Goal: Communication & Community: Answer question/provide support

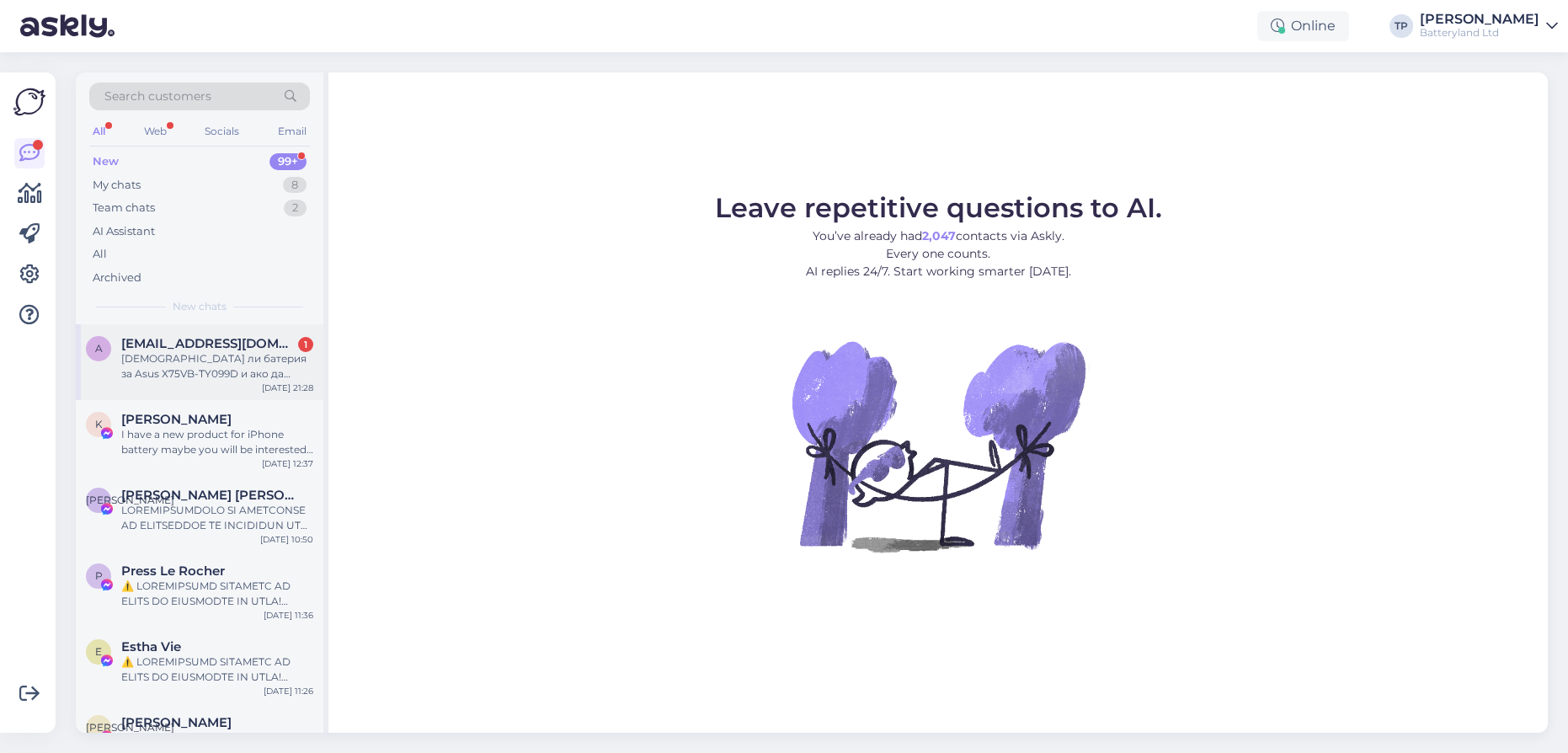
click at [207, 354] on div "[EMAIL_ADDRESS][DOMAIN_NAME] 1 Имате ли батерия за Asus X75VB-TY099D и ако да ,…" at bounding box center [217, 358] width 192 height 45
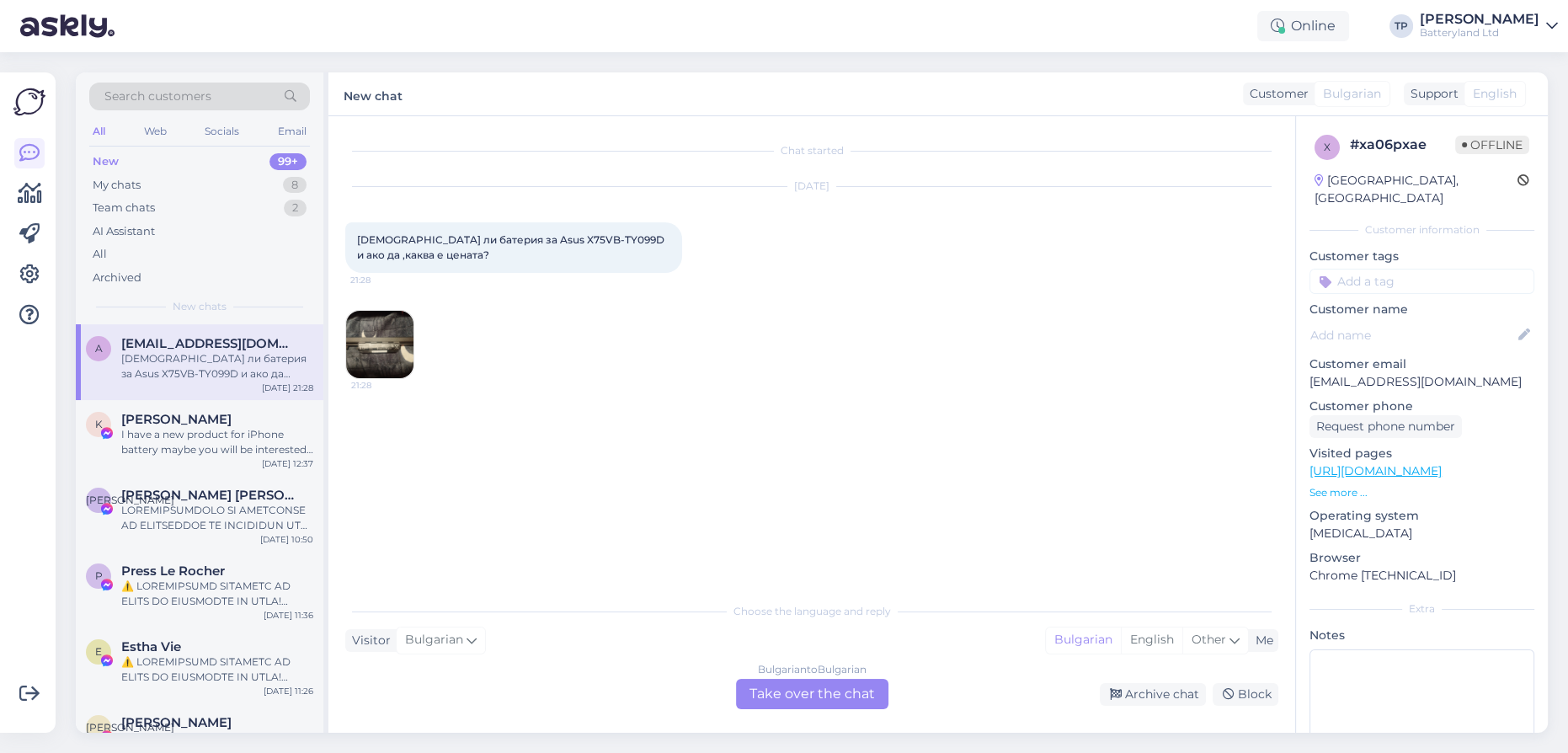
click at [821, 697] on div "Bulgarian to Bulgarian Take over the chat" at bounding box center [812, 693] width 153 height 30
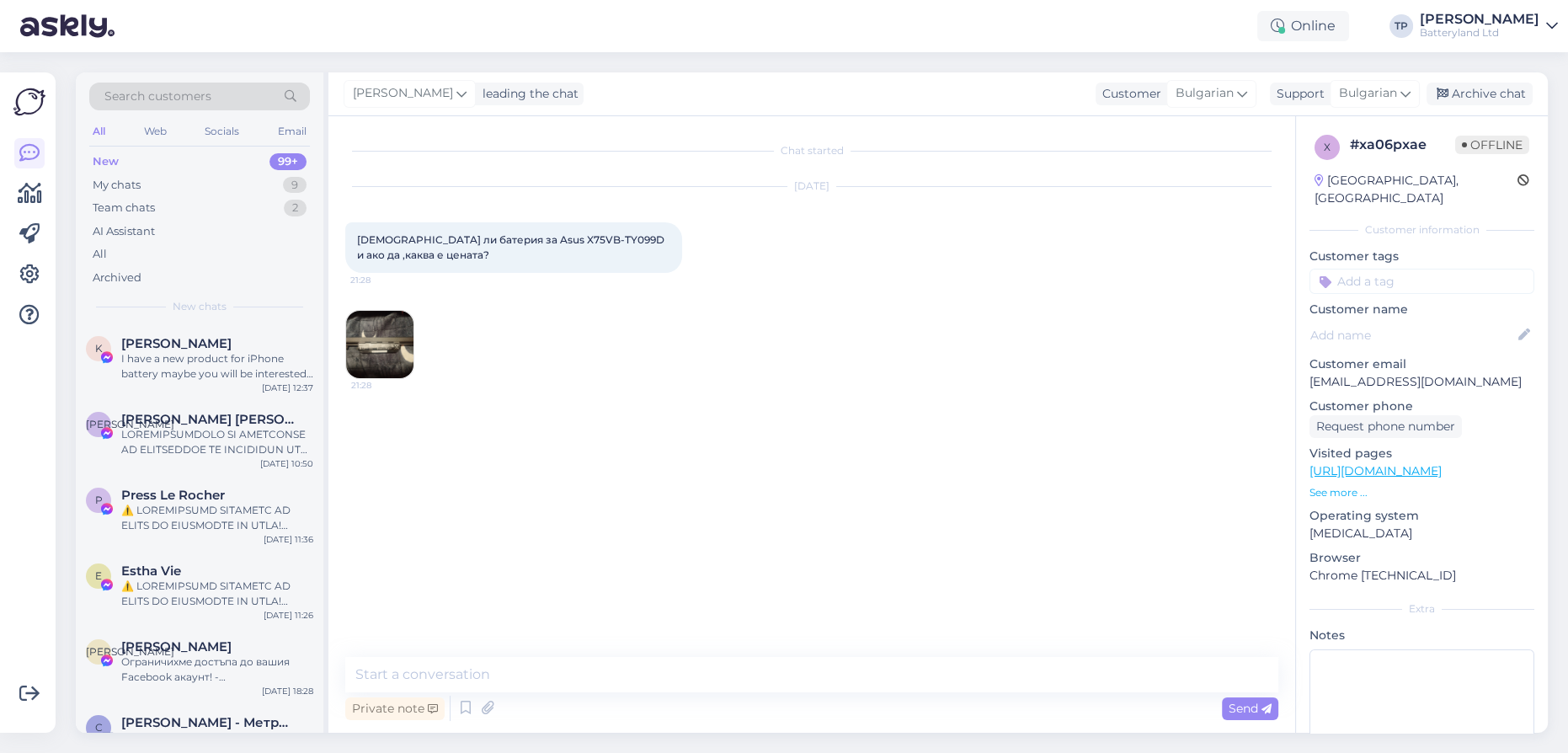
click at [384, 342] on img at bounding box center [380, 344] width 68 height 68
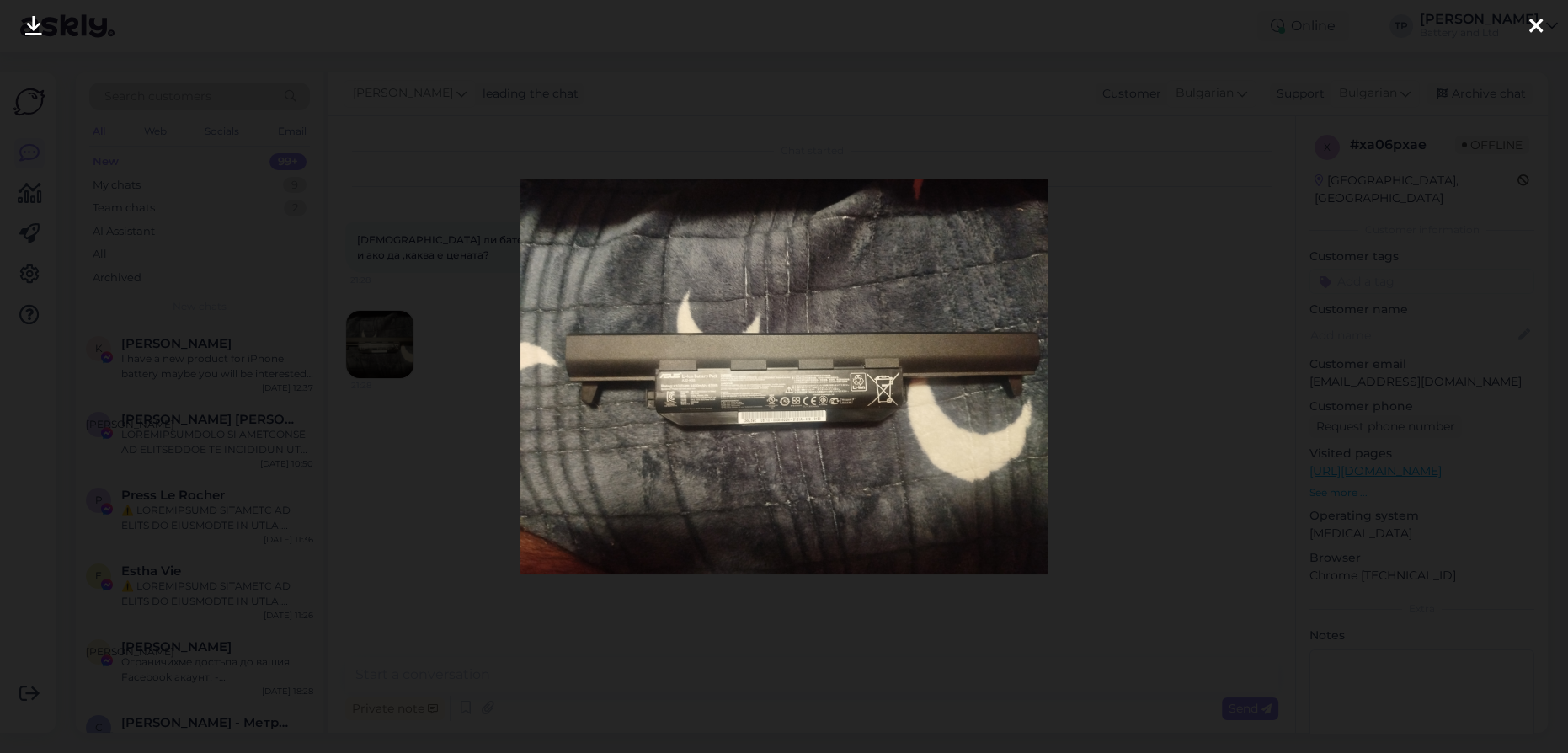
click at [41, 24] on icon at bounding box center [33, 26] width 16 height 22
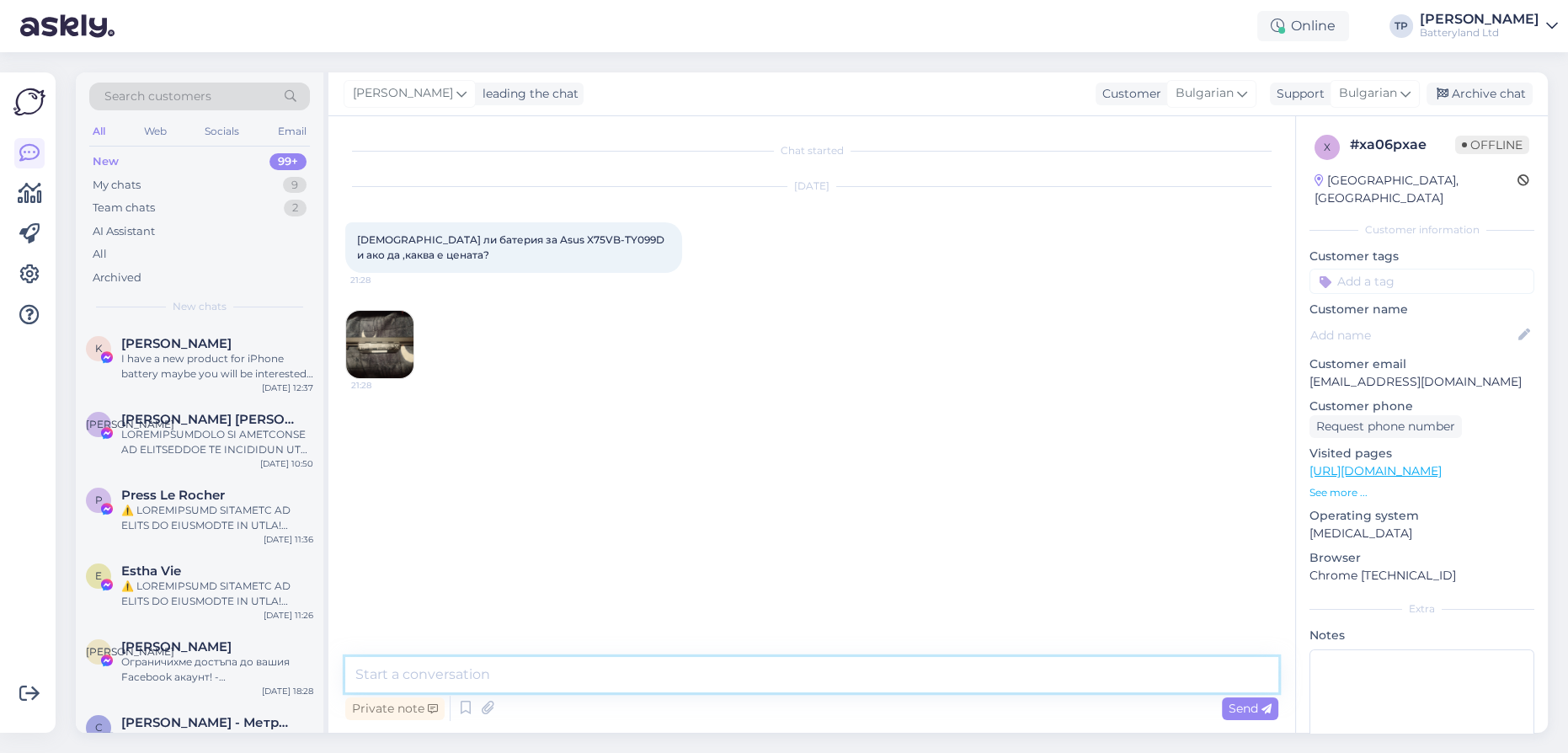
click at [509, 672] on textarea at bounding box center [812, 674] width 933 height 36
type textarea "Здравейте"
type textarea "у"
type textarea "[DEMOGRAPHIC_DATA]"
paste textarea "[URL][DOMAIN_NAME]"
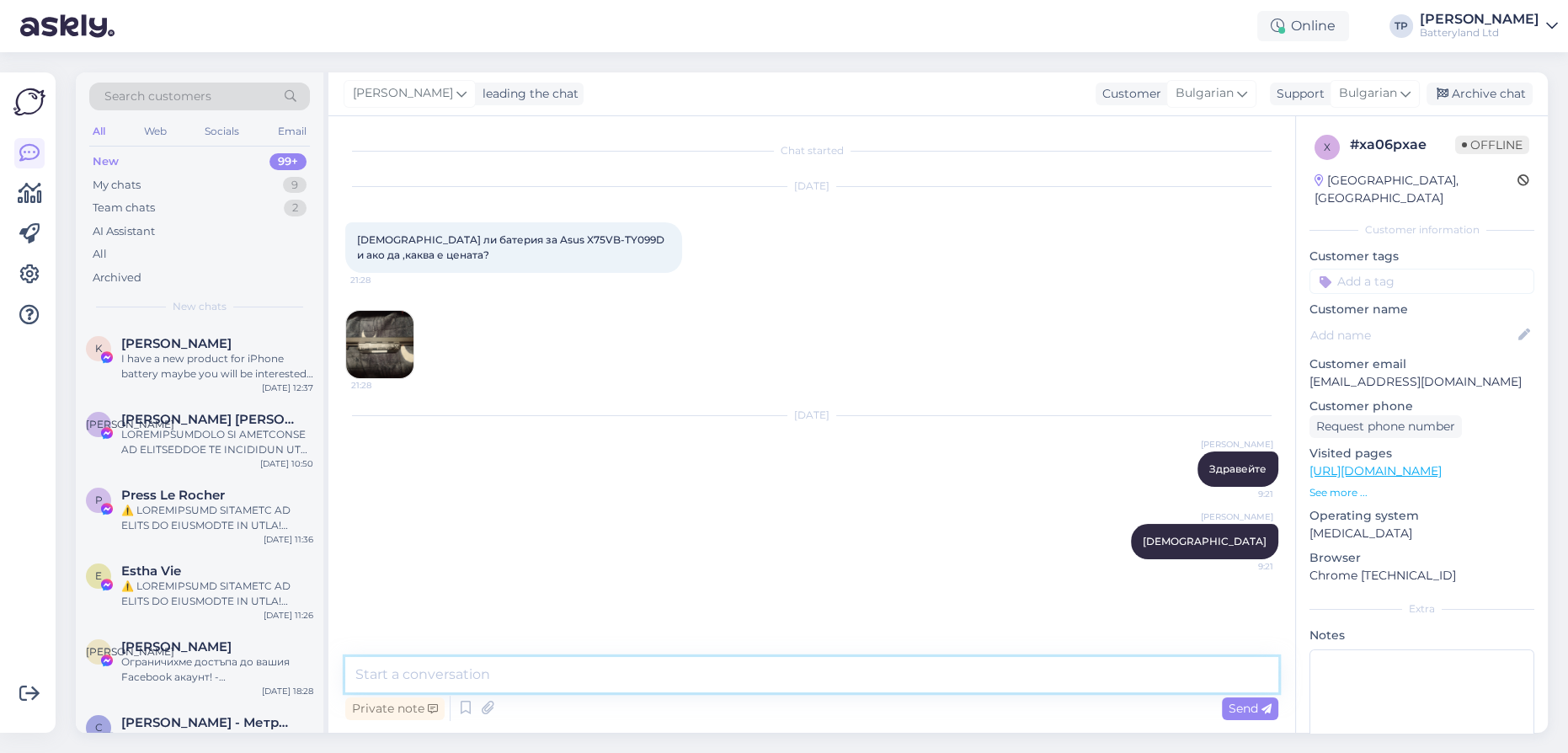
type textarea "[URL][DOMAIN_NAME]"
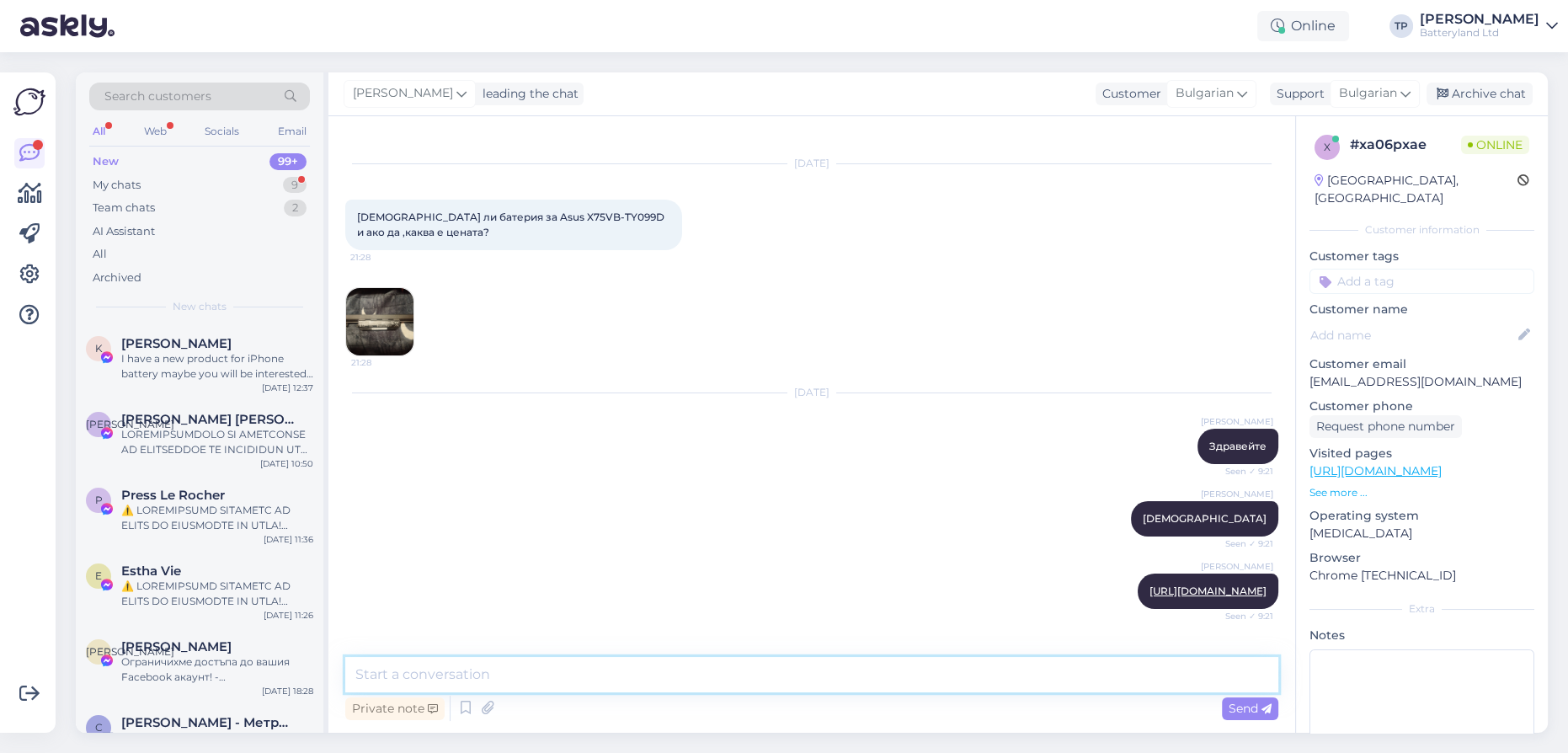
scroll to position [184, 0]
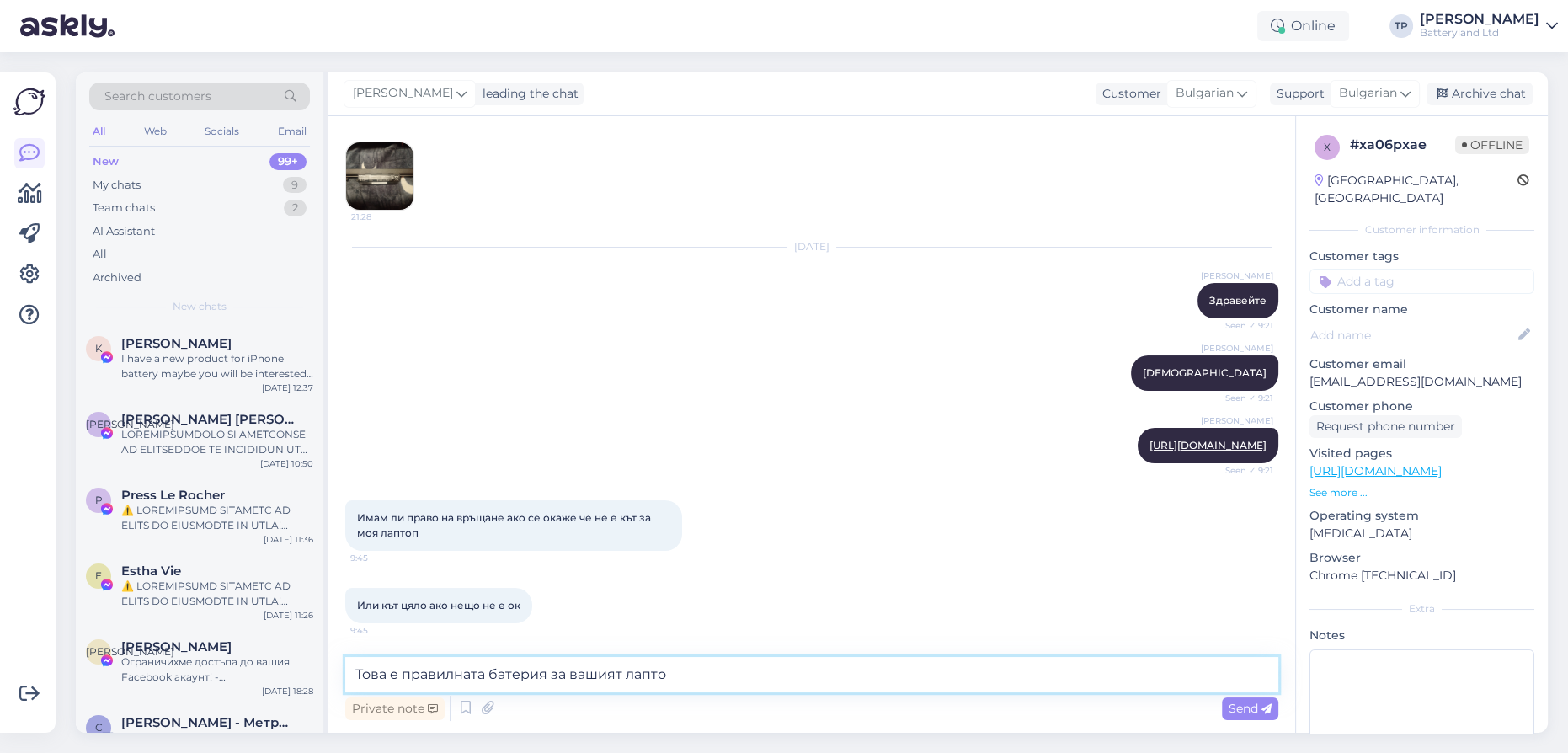
type textarea "Това е правилната батерия за вашият лаптоп"
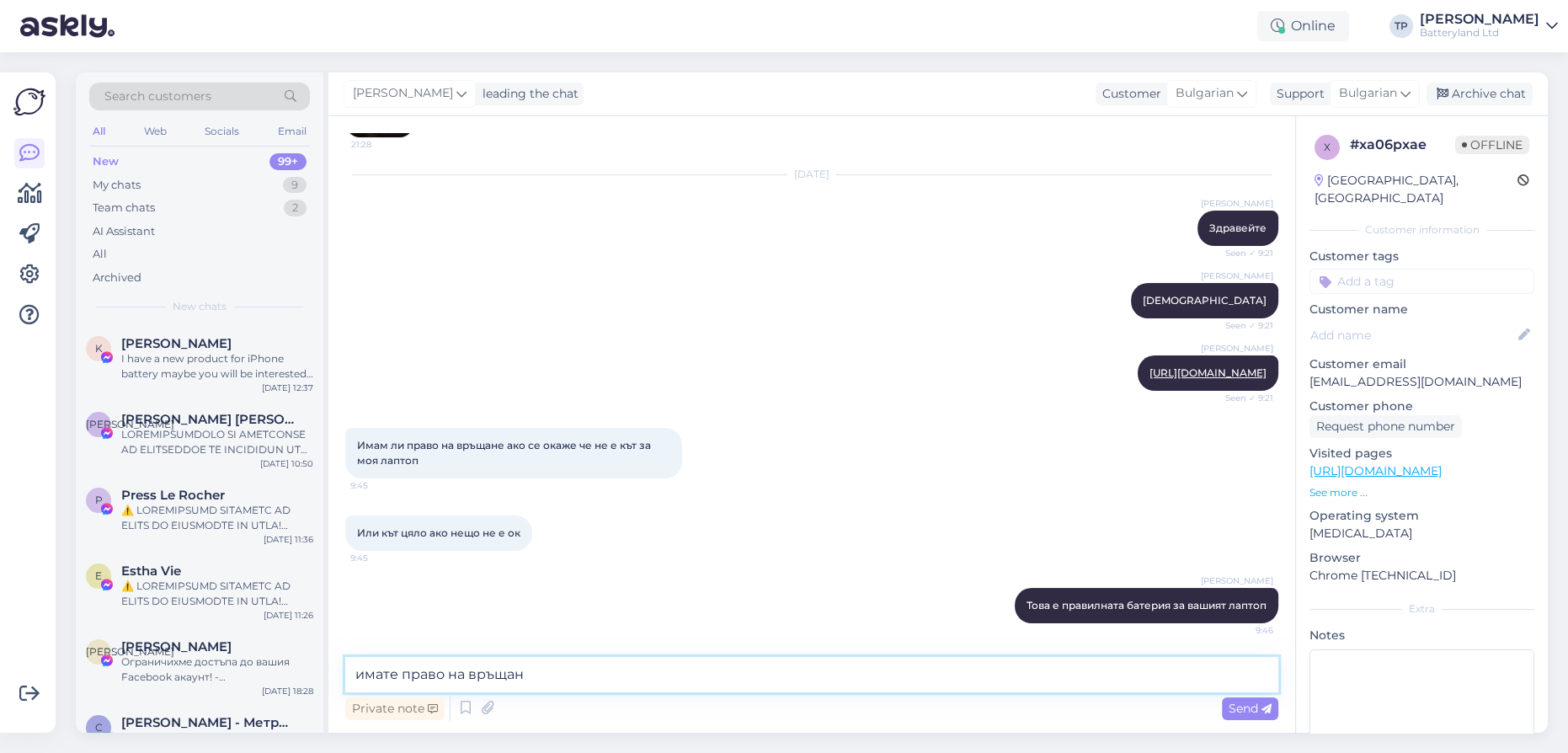
type textarea "имате право на връщане"
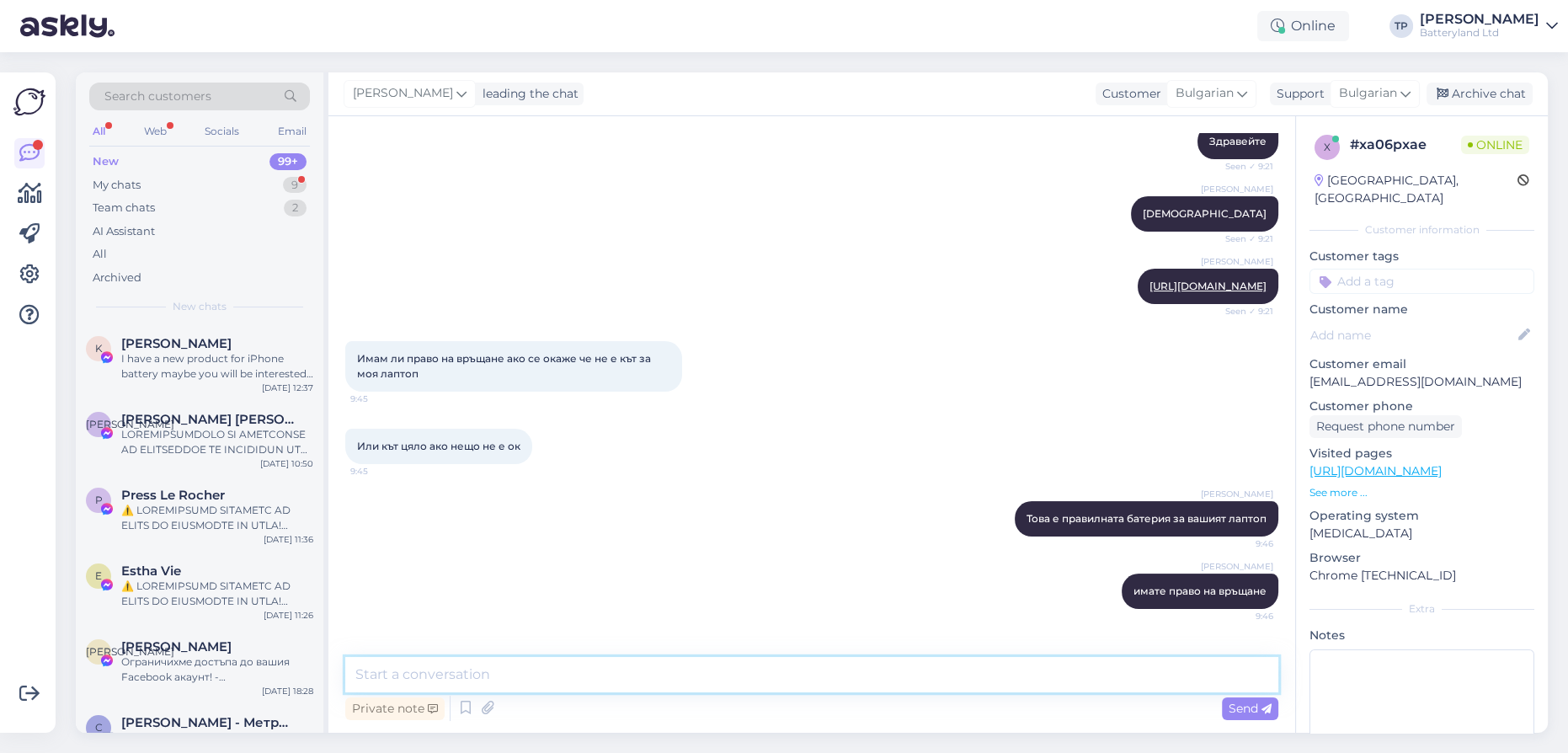
scroll to position [400, 0]
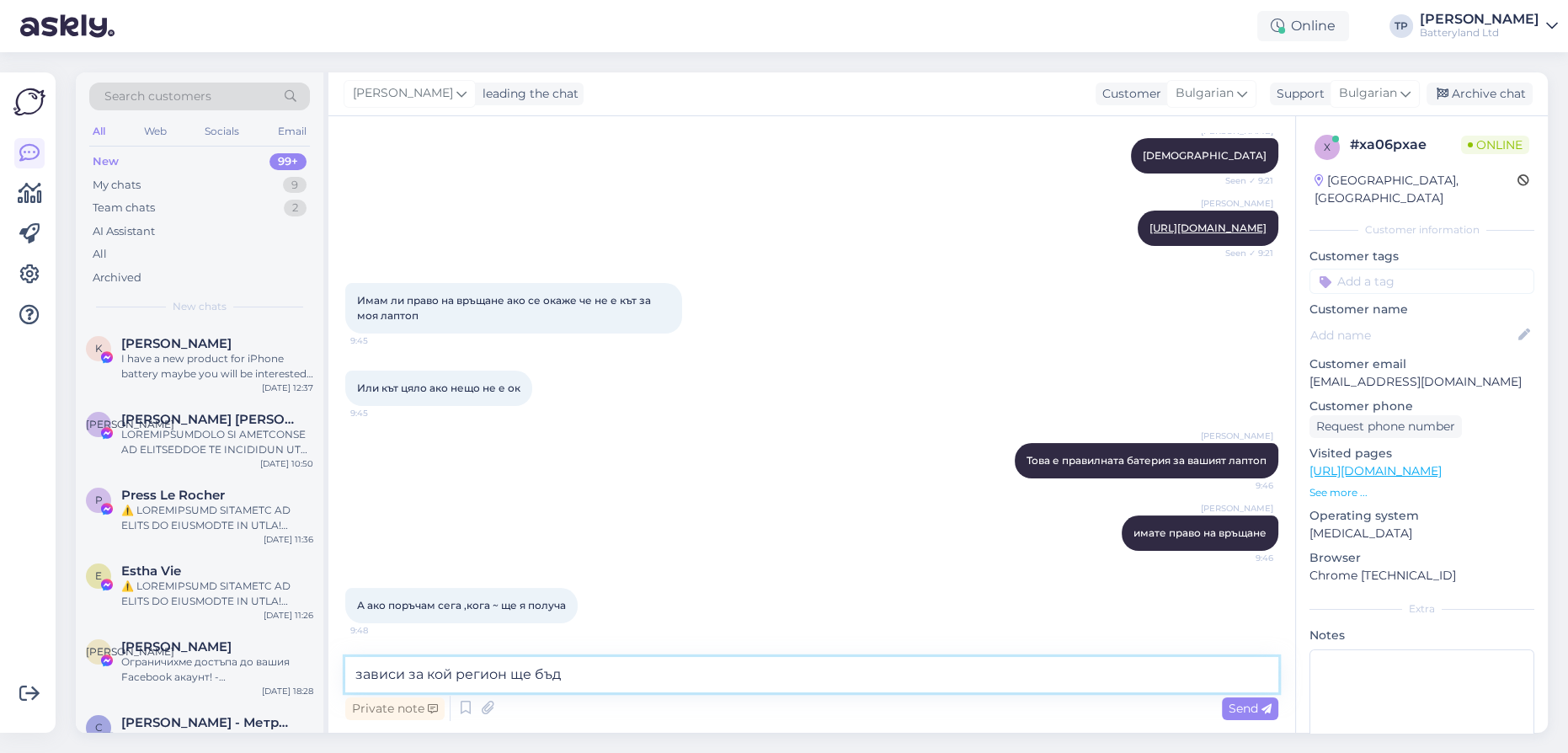
type textarea "зависи за кой регион ще бъде"
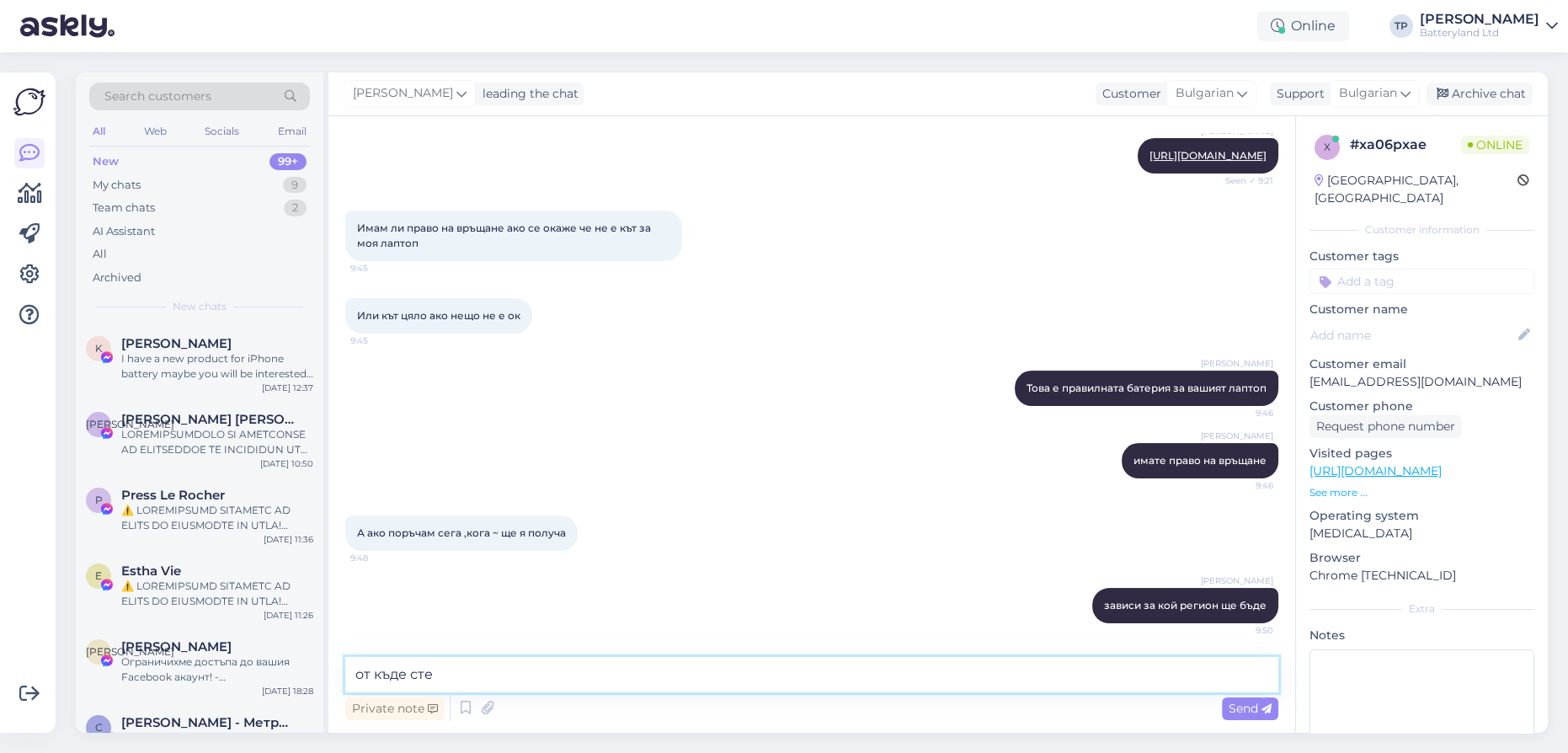
type textarea "от къде сте?"
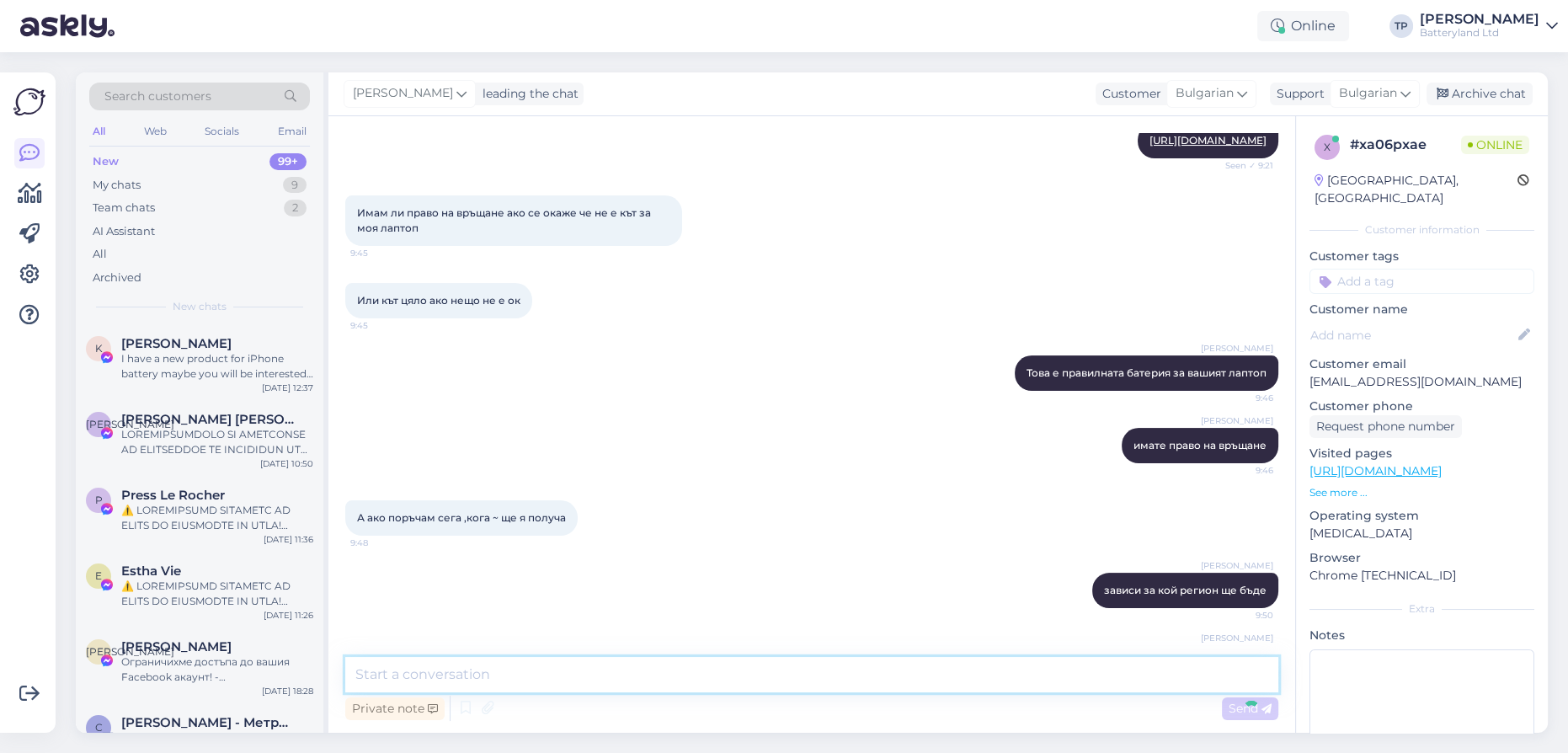
scroll to position [546, 0]
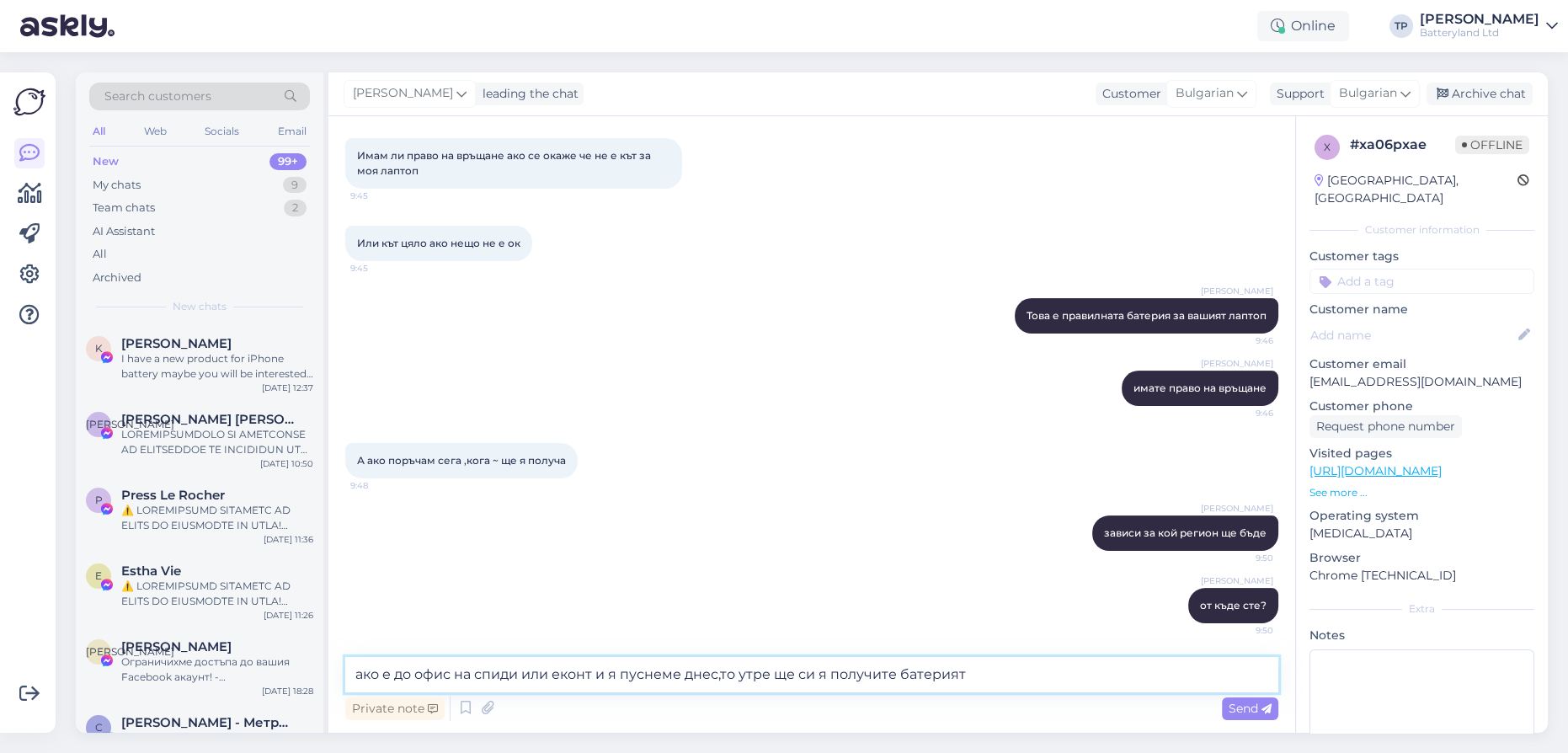
type textarea "ако е до офис на спиди или еконт и я пуснеме днес,то утре ще си я получите бате…"
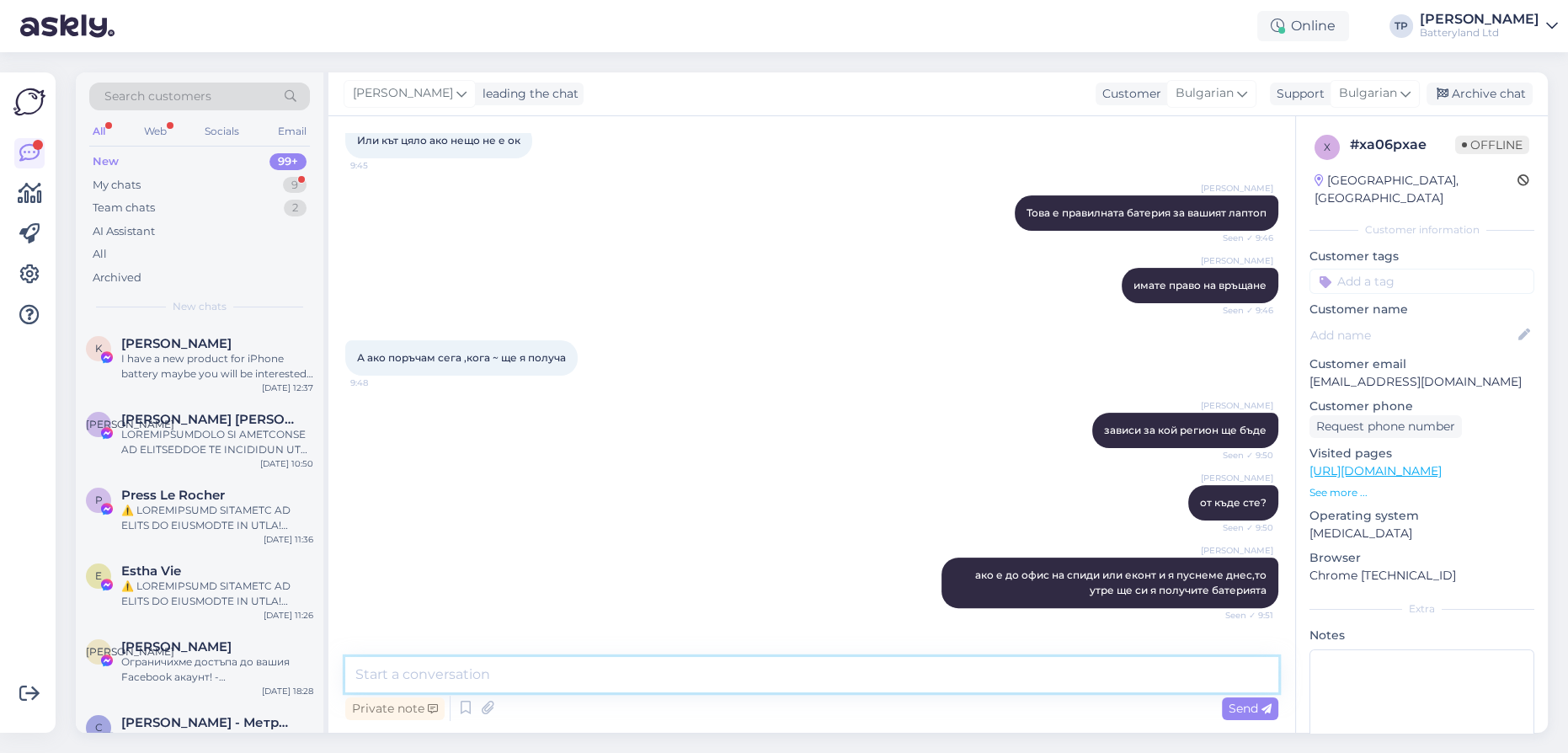
scroll to position [705, 0]
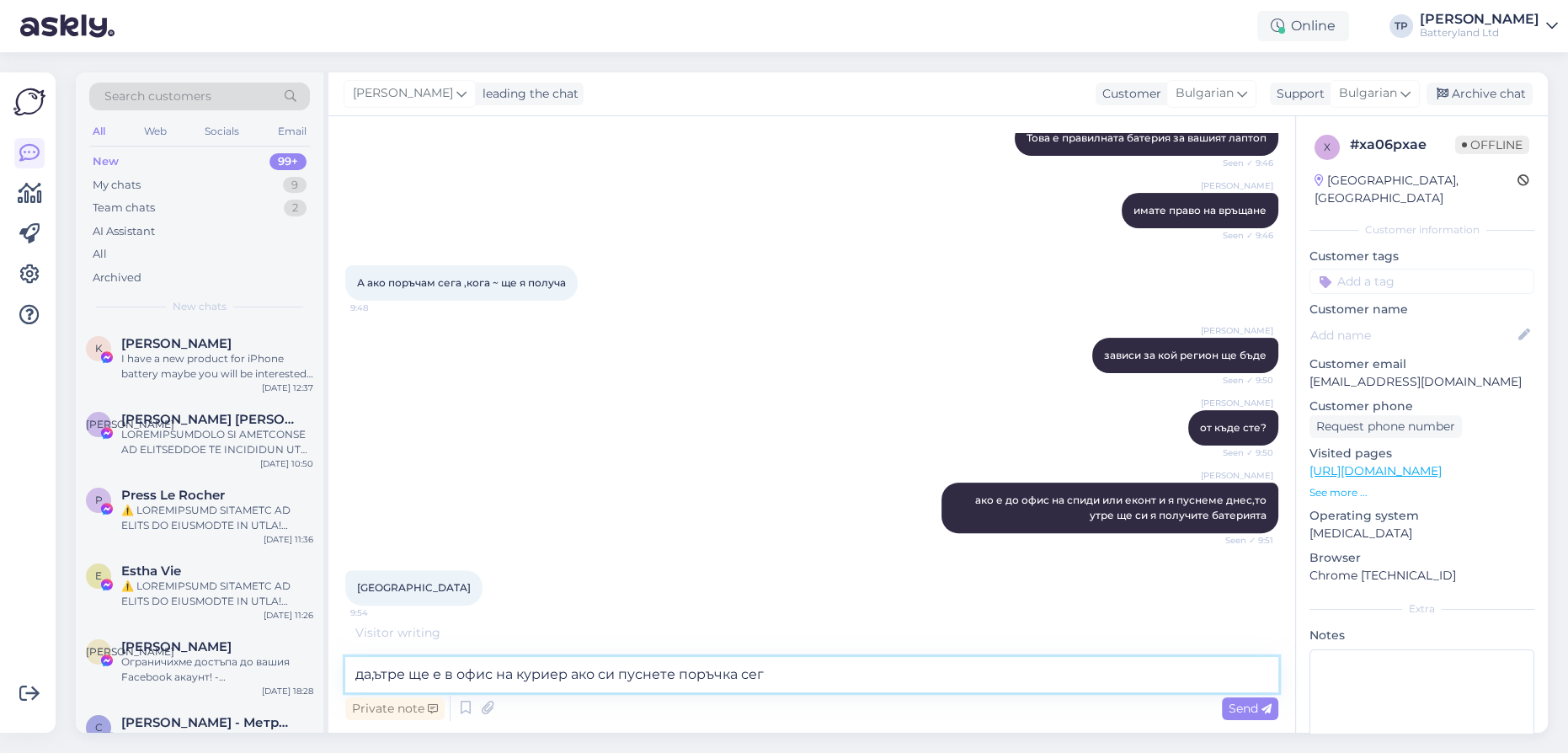
type textarea "да,ътре ще е в офис на куриер ако си пуснете поръчка сега"
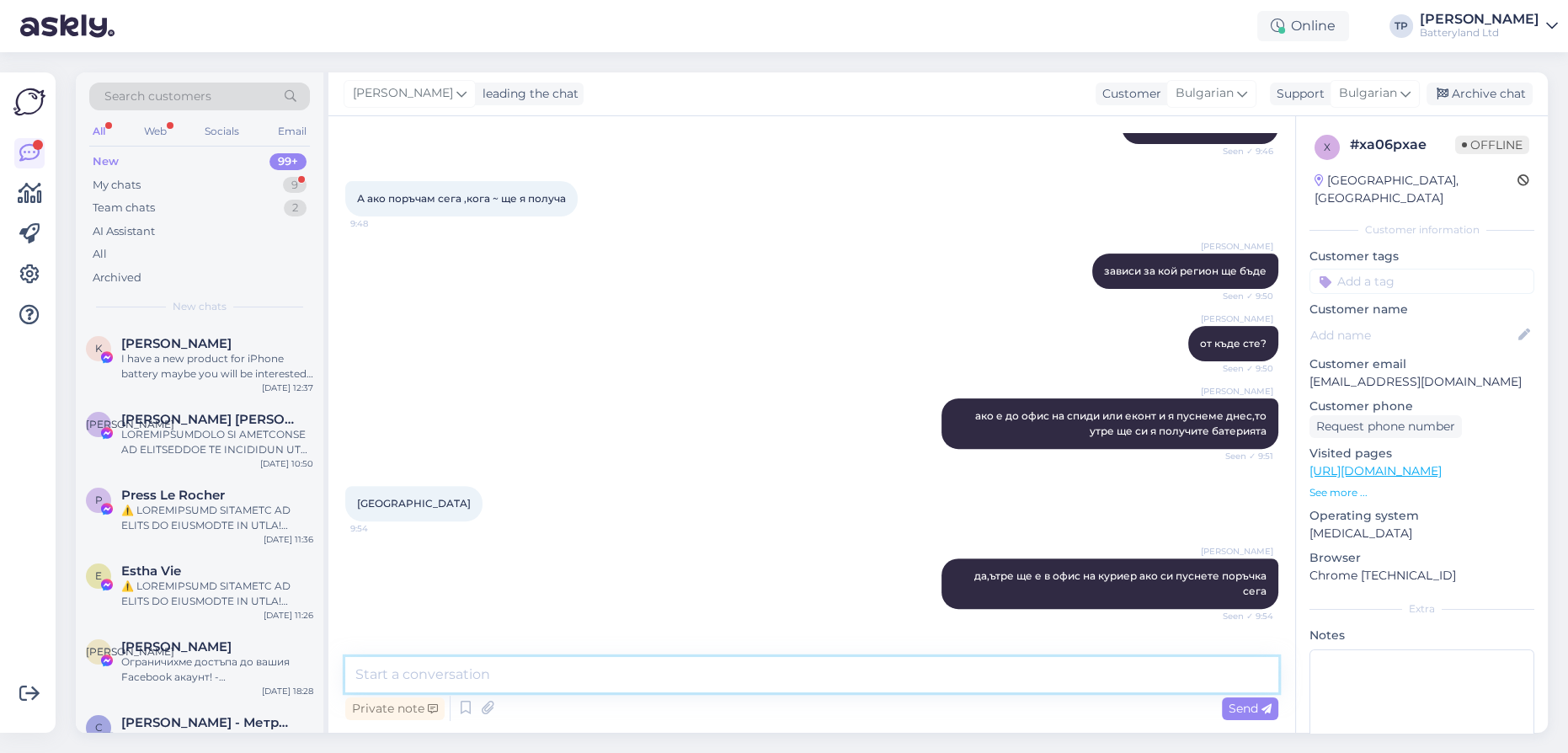
scroll to position [938, 0]
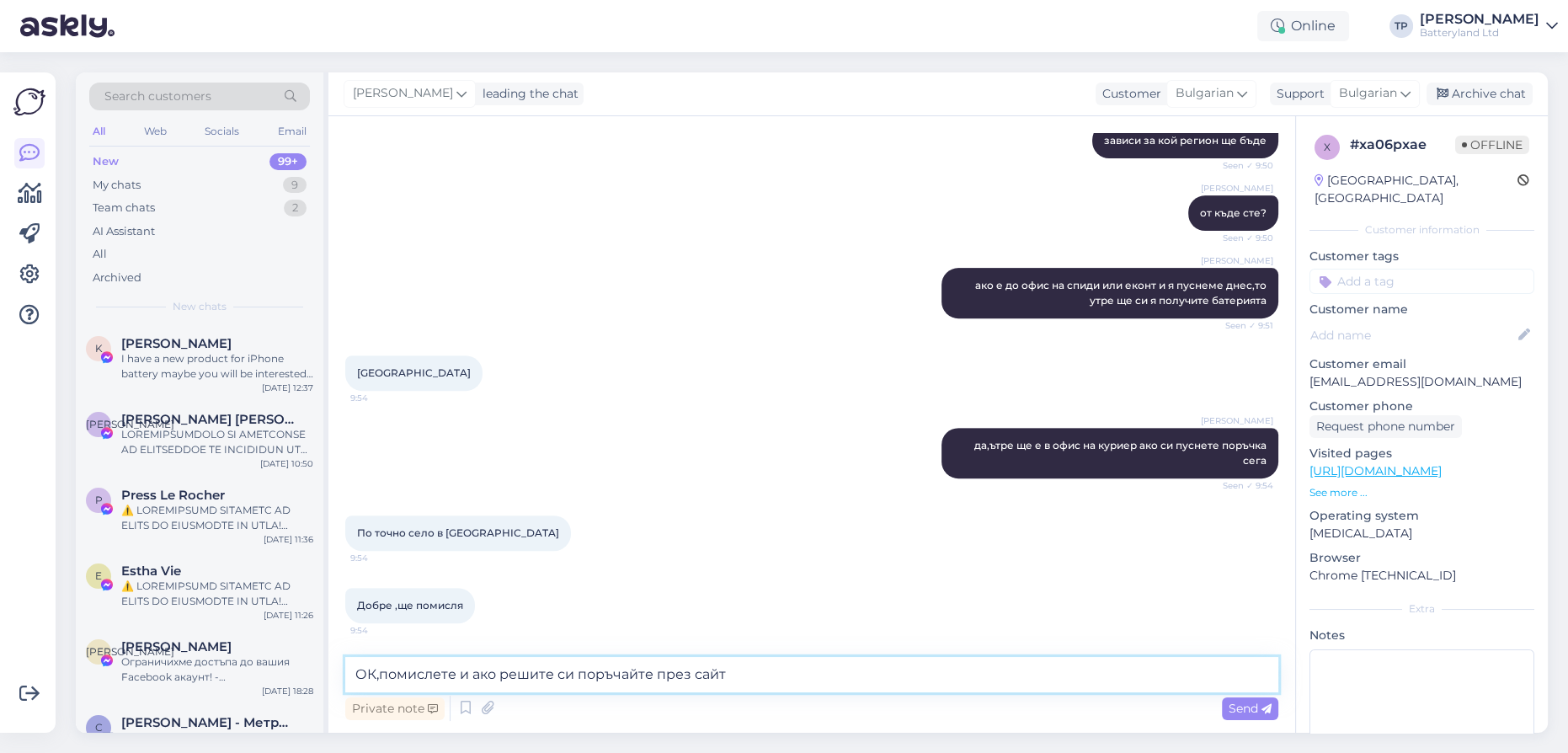
type textarea "ОК,помислете и ако решите си поръчайте през сайта"
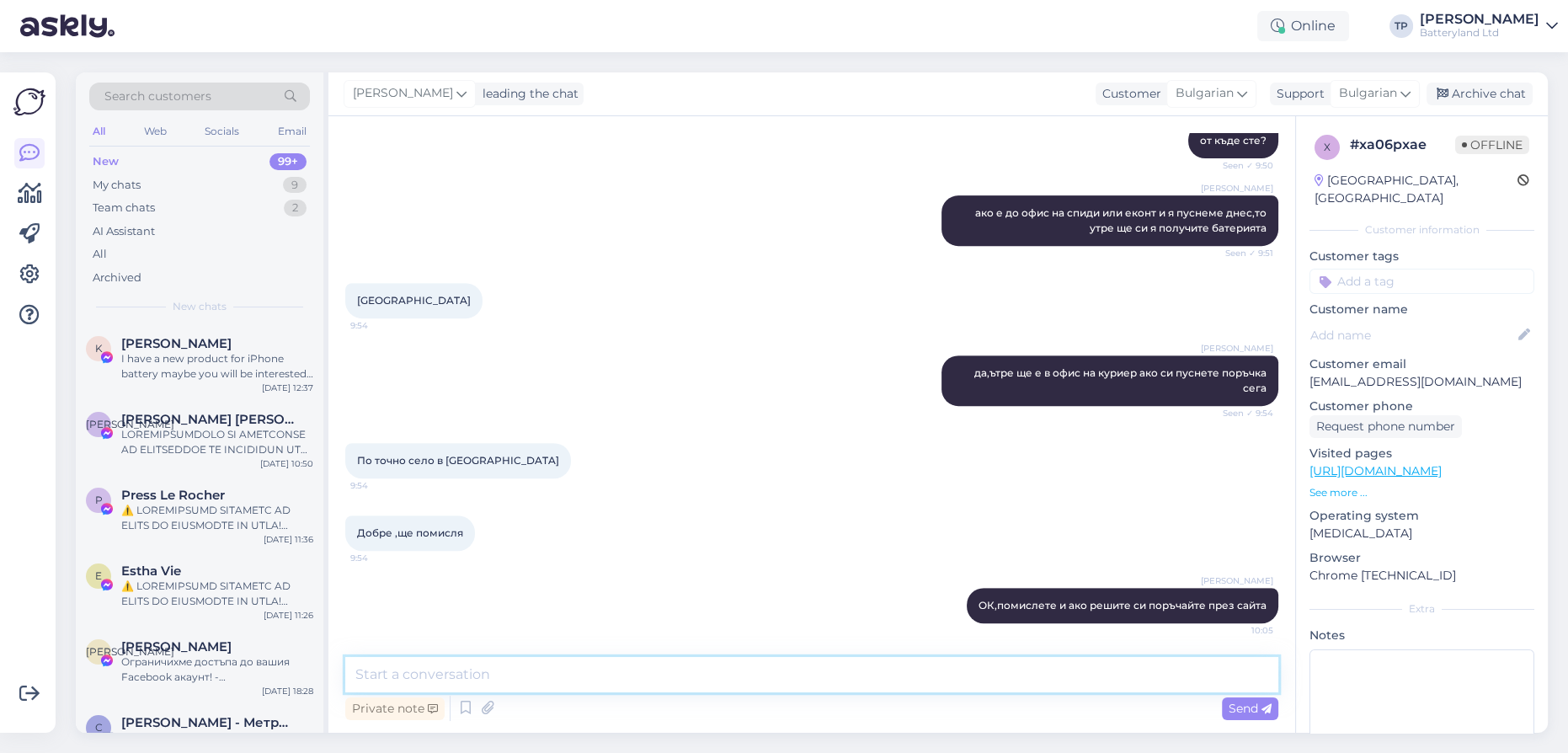
scroll to position [1010, 0]
type textarea "за дадени села няма разхос всеки ден,така че може и за няколко дни да пристигне"
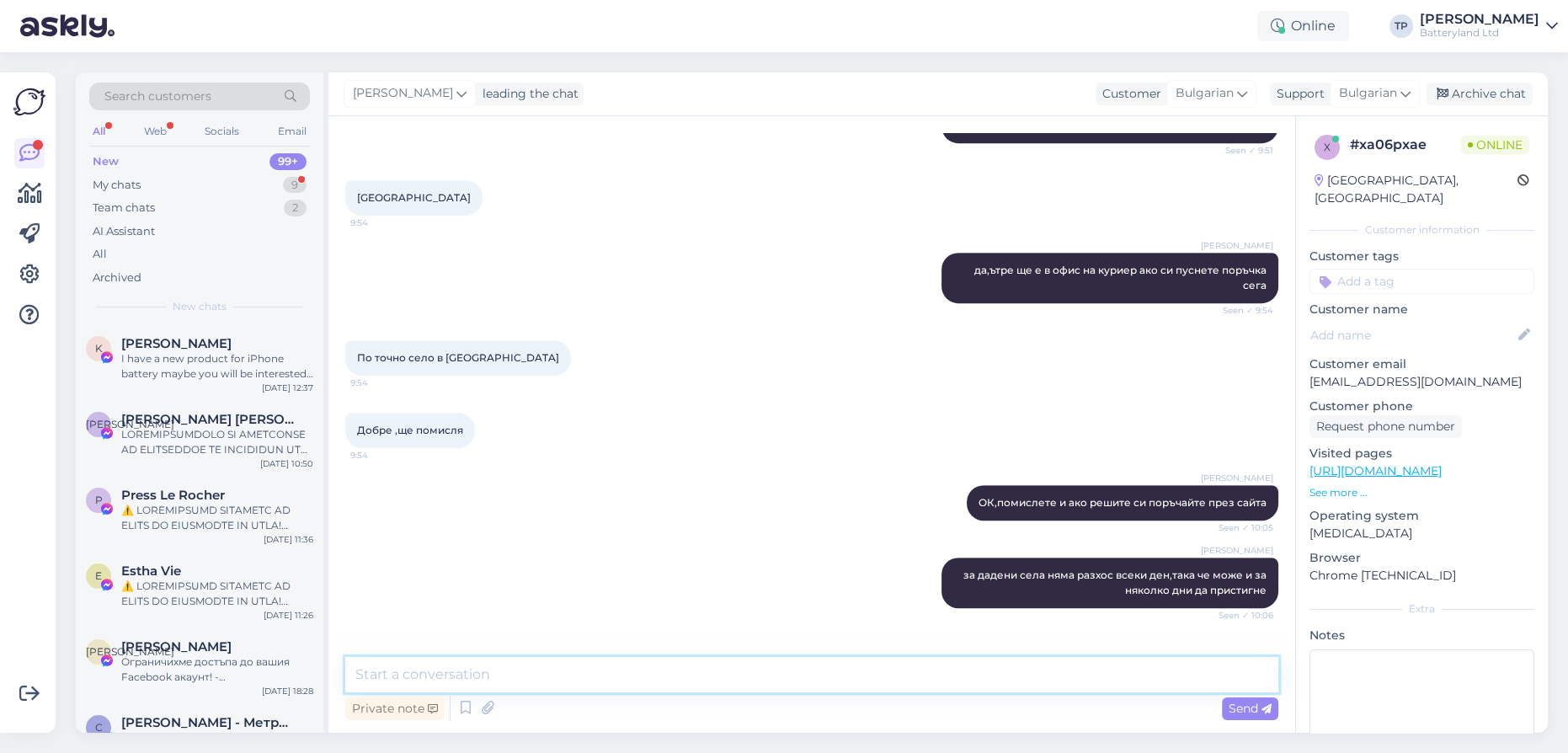
scroll to position [1169, 0]
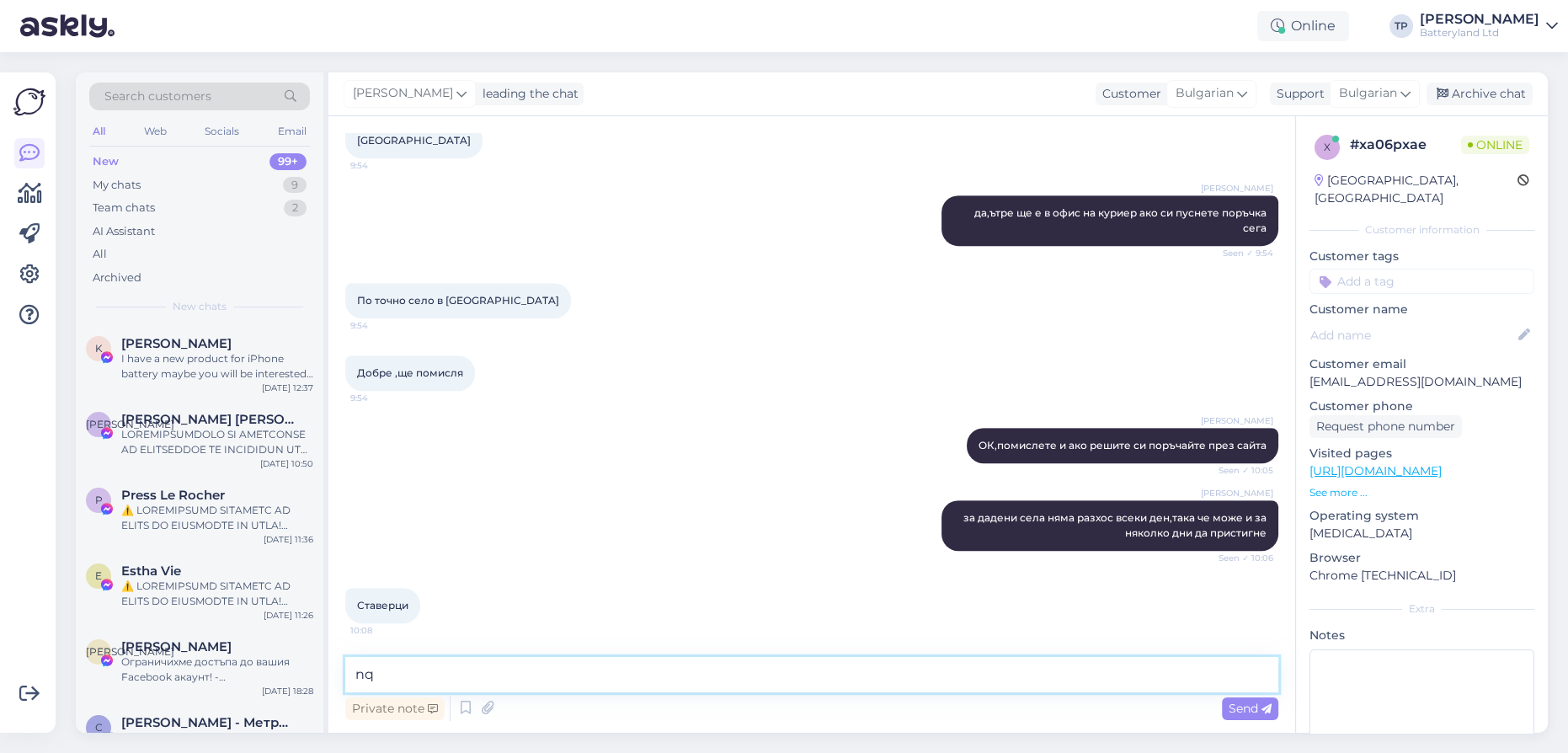
type textarea "n"
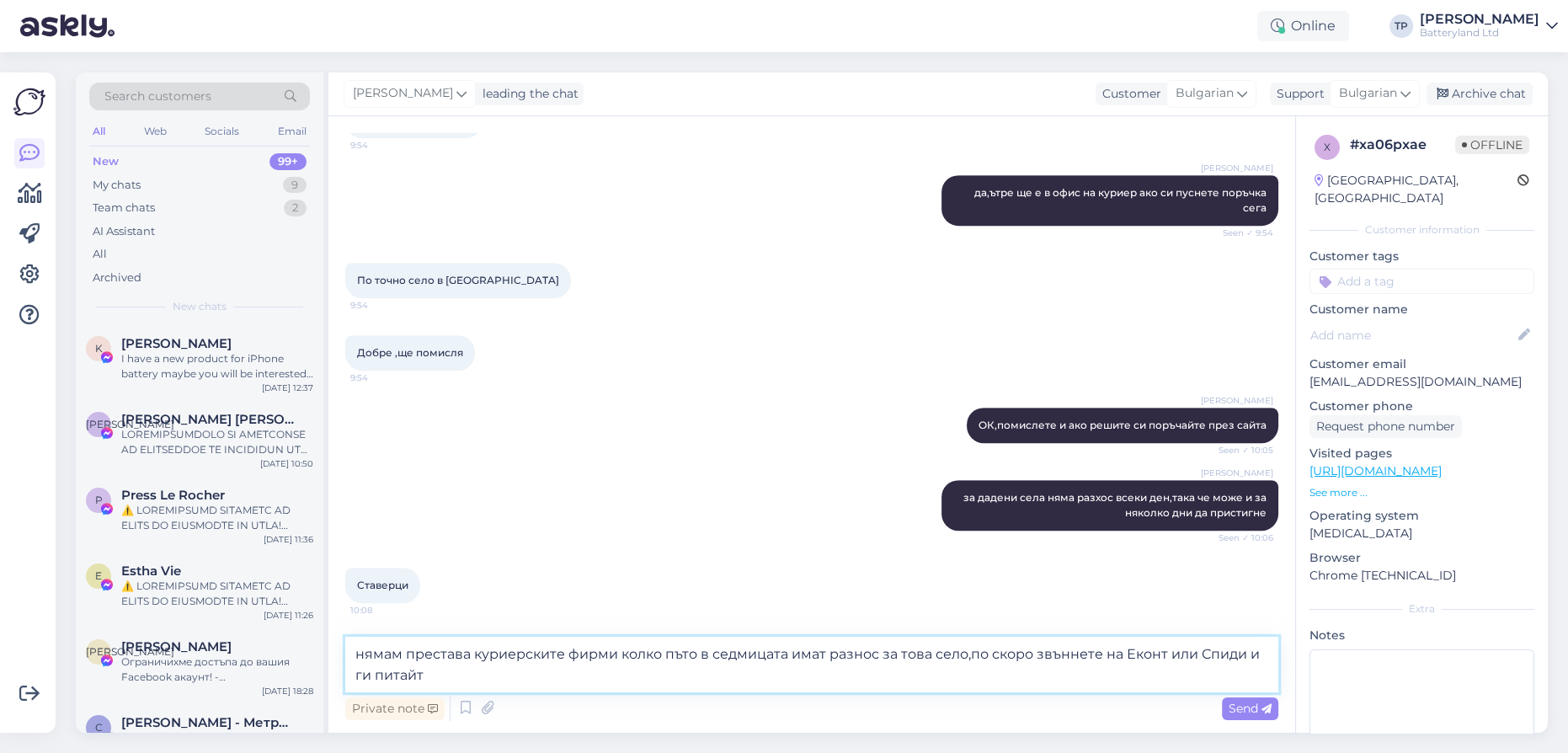
type textarea "нямам престава куриерските фирми колко пъто в седмицата имат разнос за това сел…"
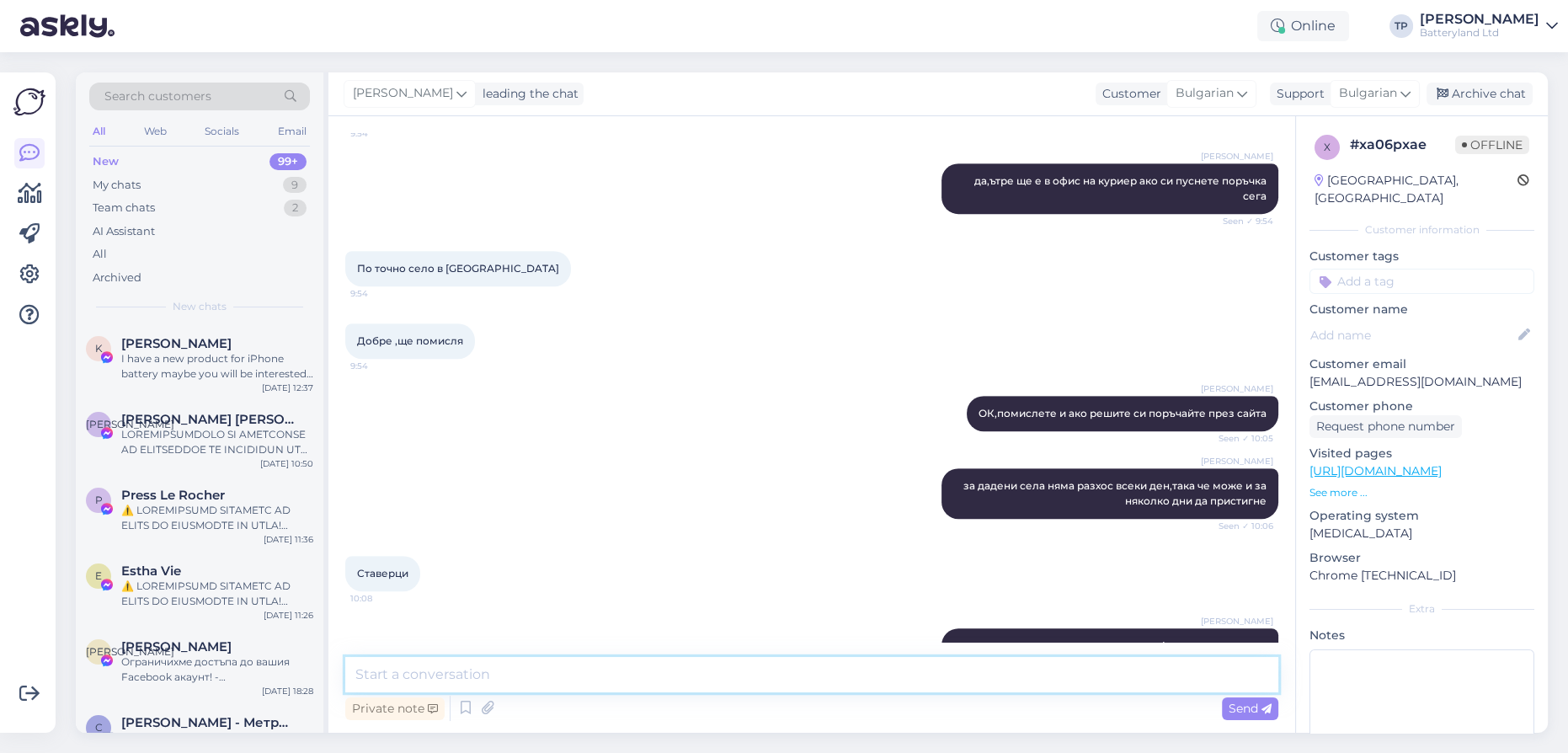
scroll to position [1274, 0]
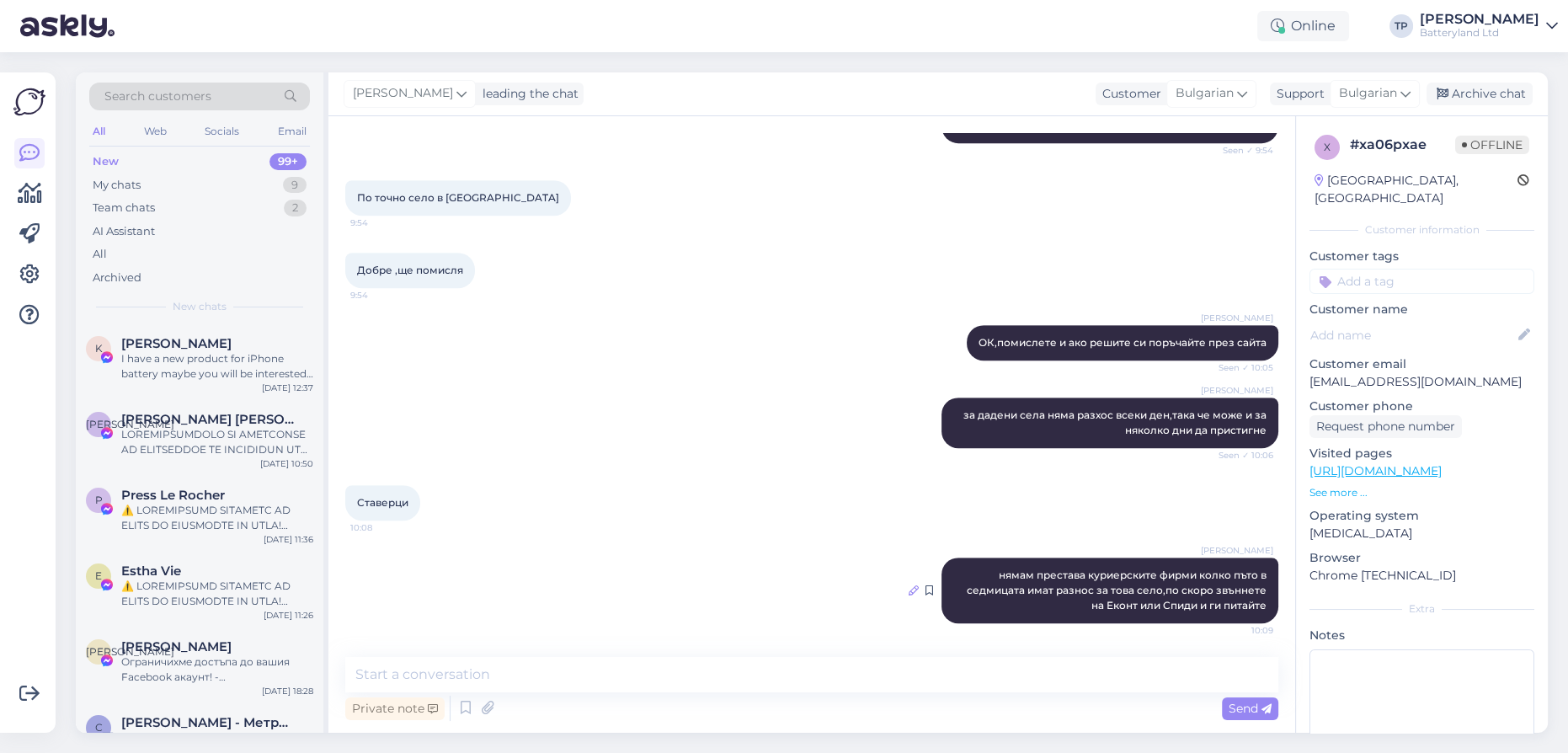
click at [908, 591] on icon at bounding box center [913, 591] width 10 height 10
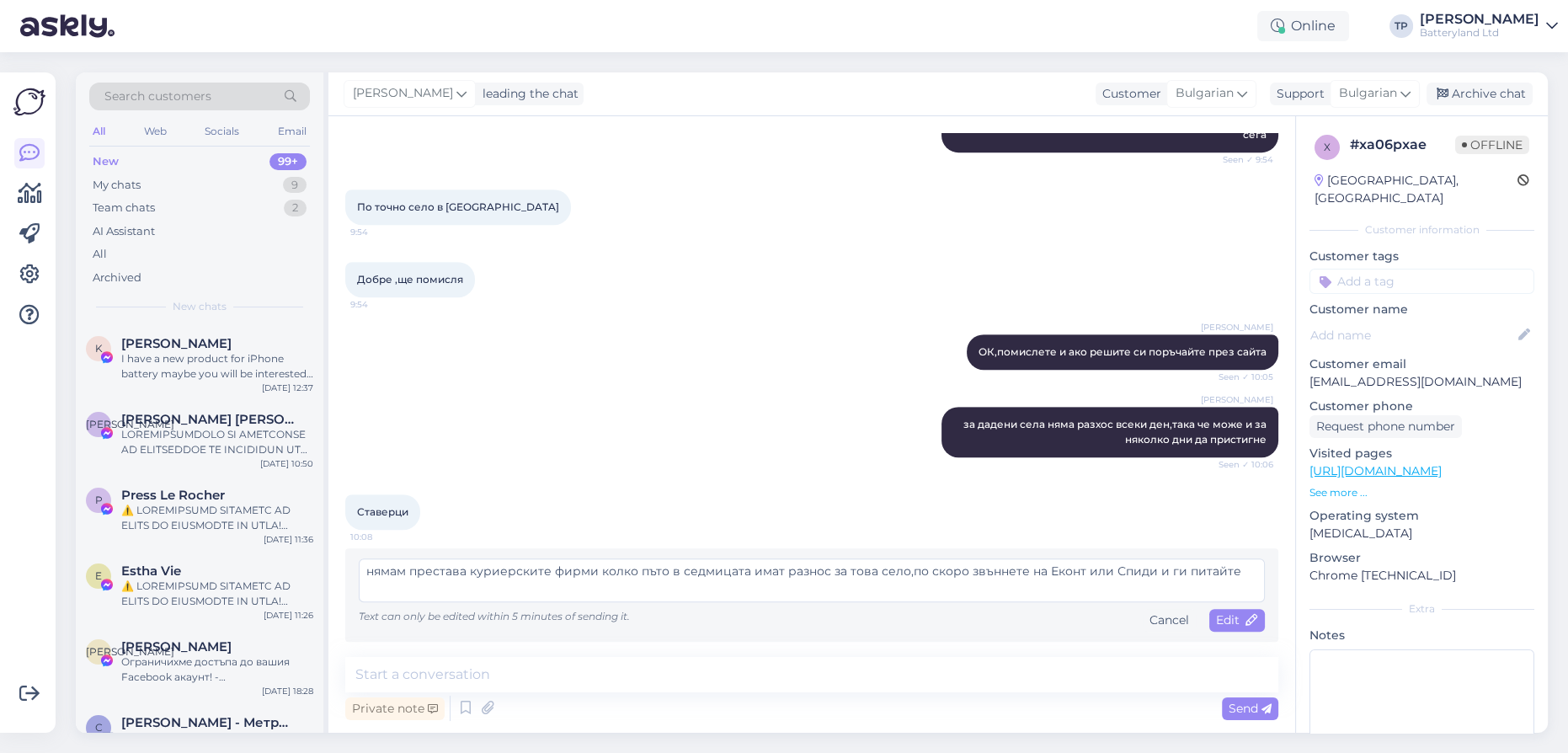
scroll to position [1263, 0]
click at [660, 570] on textarea "нямам престава куриерските фирми колко пъто в седмицата имат разнос за това сел…" at bounding box center [812, 580] width 906 height 43
type textarea "нямам престава куриерските фирми колко пъти в седмицата имат разнос за това сел…"
click at [1232, 622] on span "Edit" at bounding box center [1237, 619] width 42 height 15
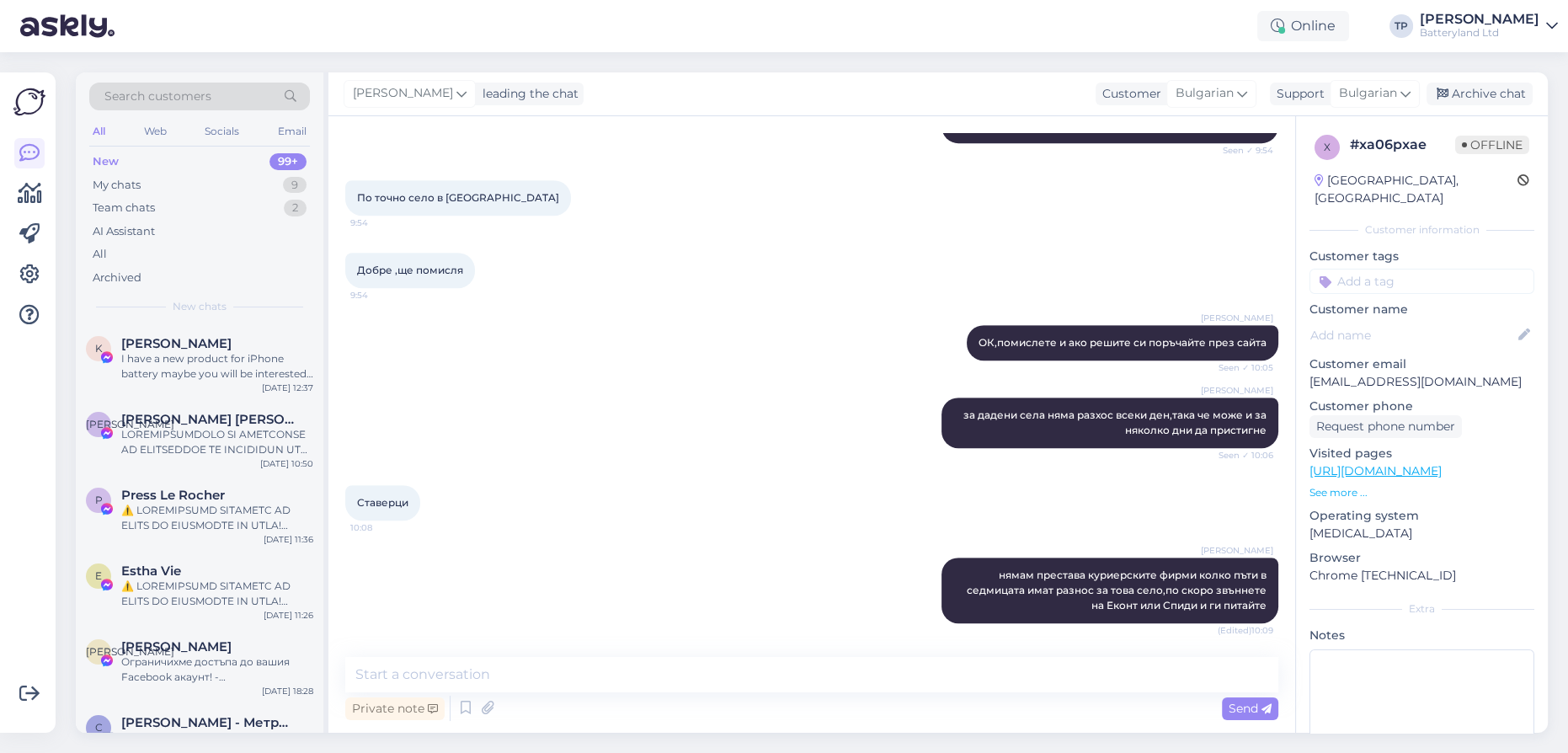
click at [149, 159] on div "New 99+" at bounding box center [199, 161] width 220 height 23
click at [149, 180] on div "My chats 9" at bounding box center [199, 185] width 220 height 23
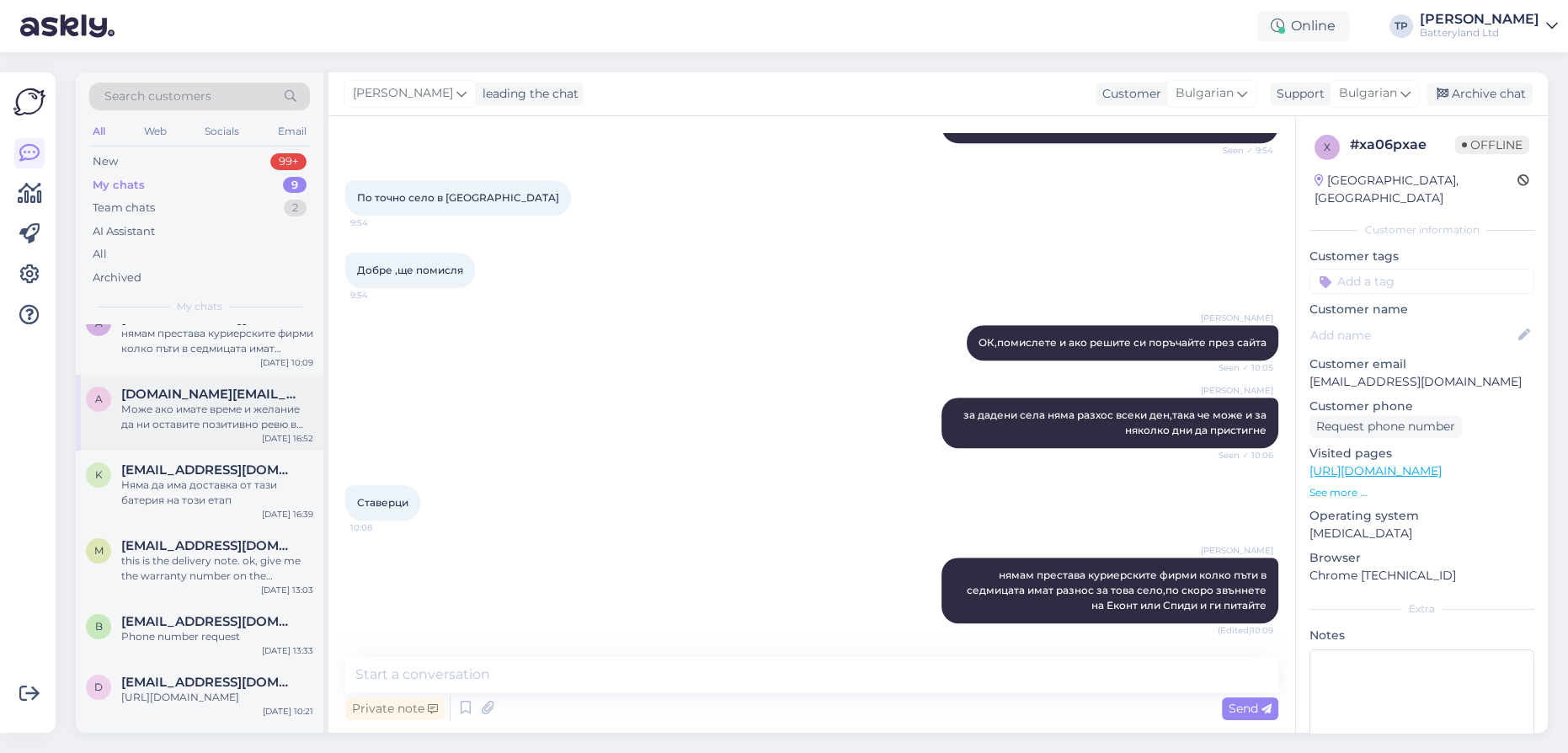
scroll to position [0, 0]
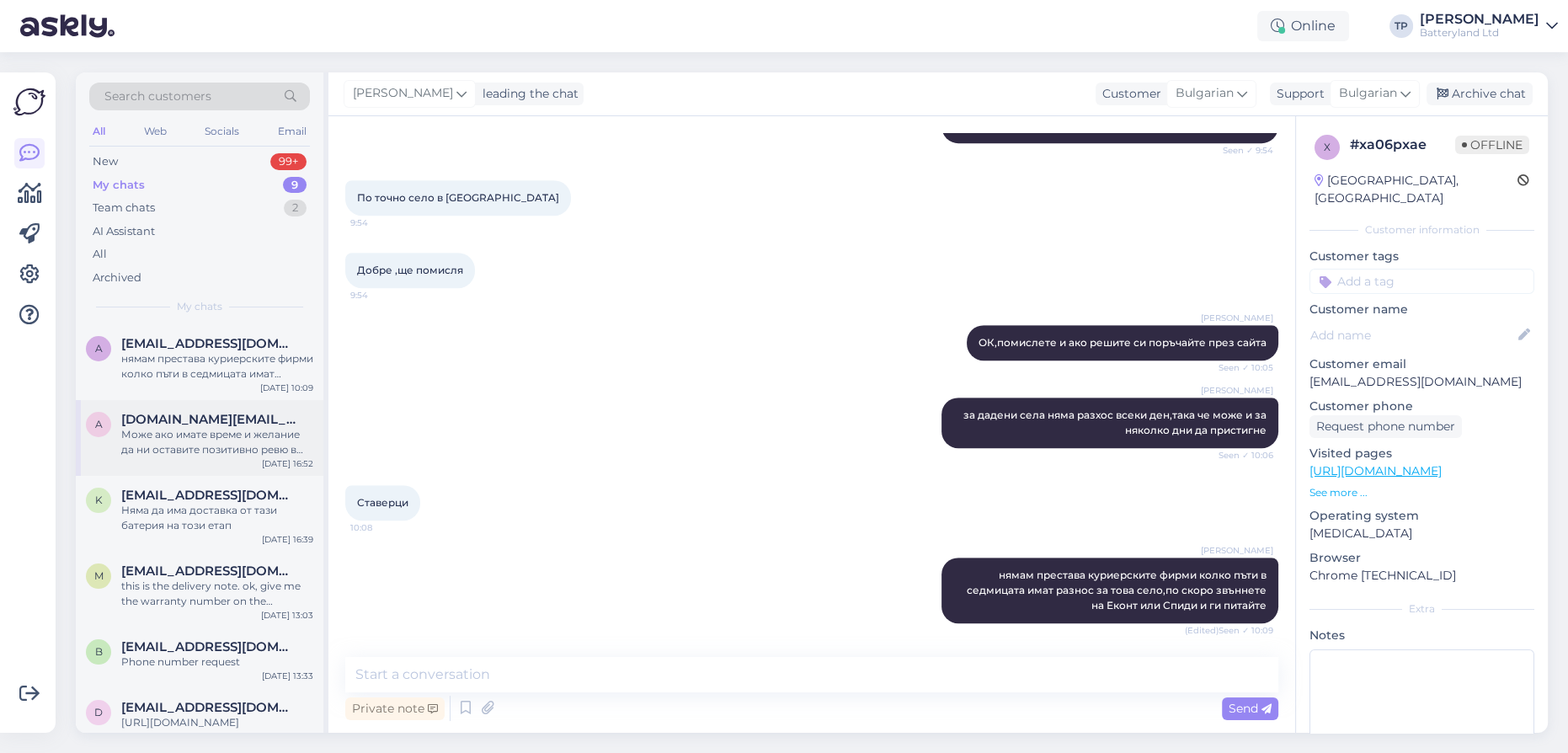
click at [204, 412] on span "[DOMAIN_NAME][EMAIL_ADDRESS][DOMAIN_NAME]" at bounding box center [209, 419] width 175 height 15
